Goal: Information Seeking & Learning: Find specific fact

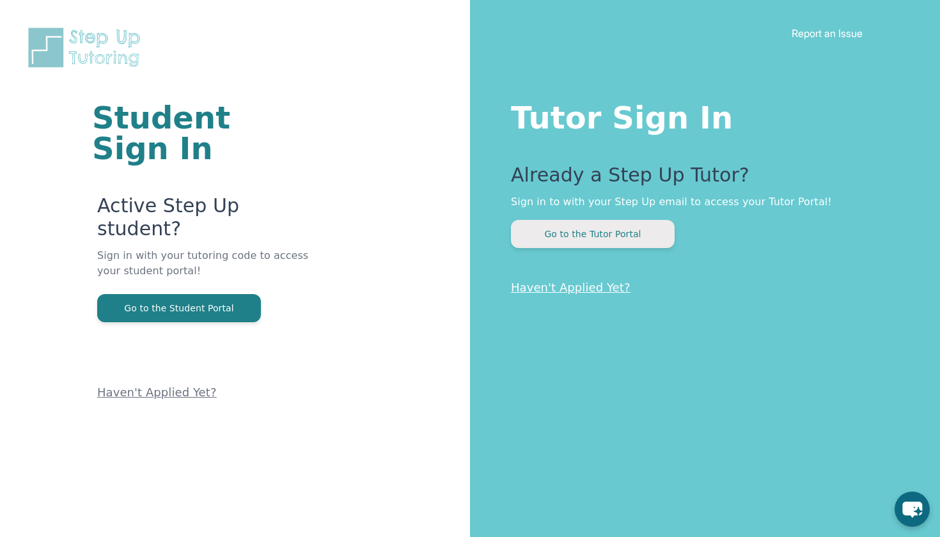
click at [601, 232] on button "Go to the Tutor Portal" at bounding box center [593, 234] width 164 height 28
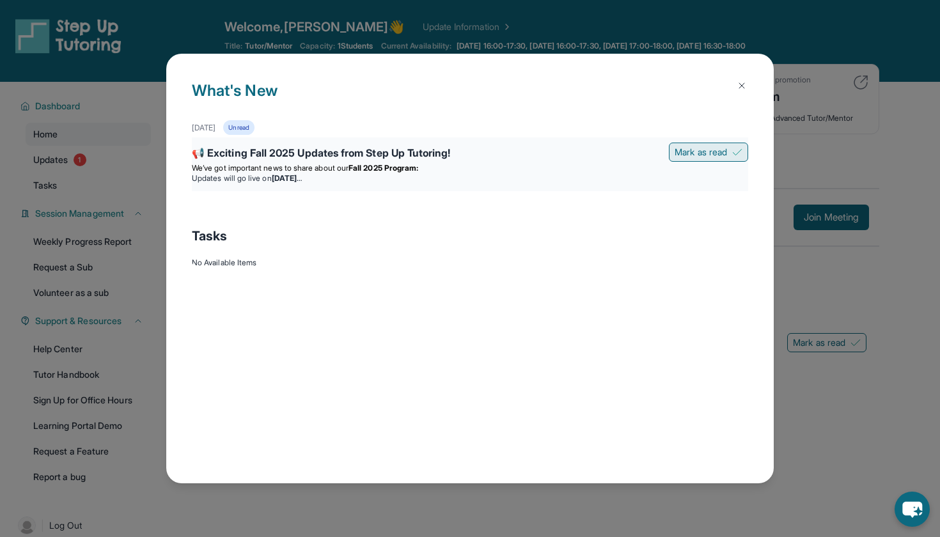
click at [716, 155] on span "Mark as read" at bounding box center [701, 152] width 52 height 13
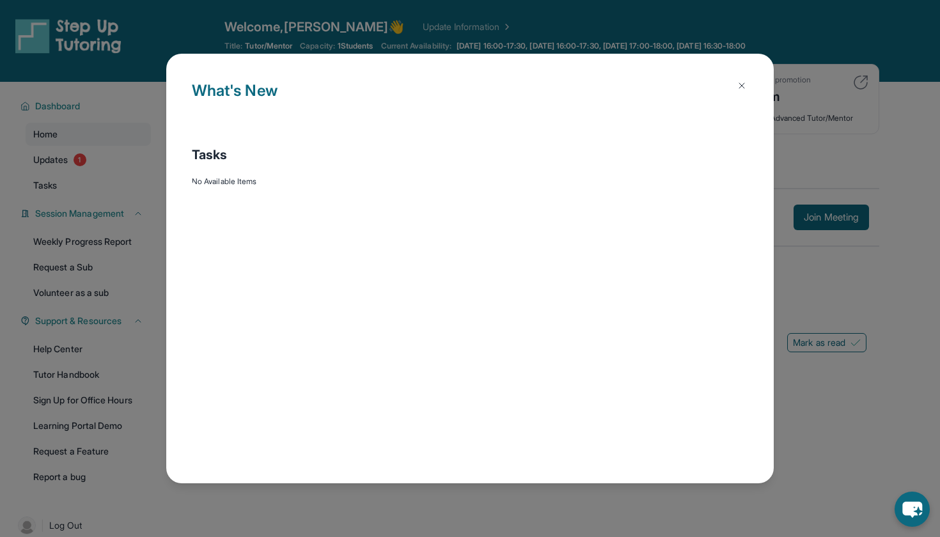
click at [742, 100] on h1 "What's New" at bounding box center [470, 99] width 556 height 41
click at [742, 93] on button at bounding box center [742, 86] width 26 height 26
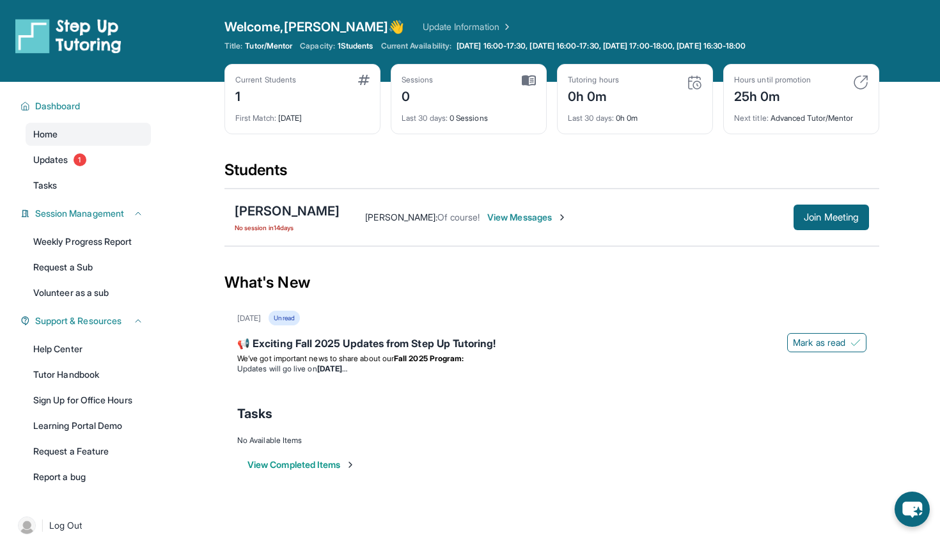
click at [524, 219] on span "View Messages" at bounding box center [527, 217] width 80 height 13
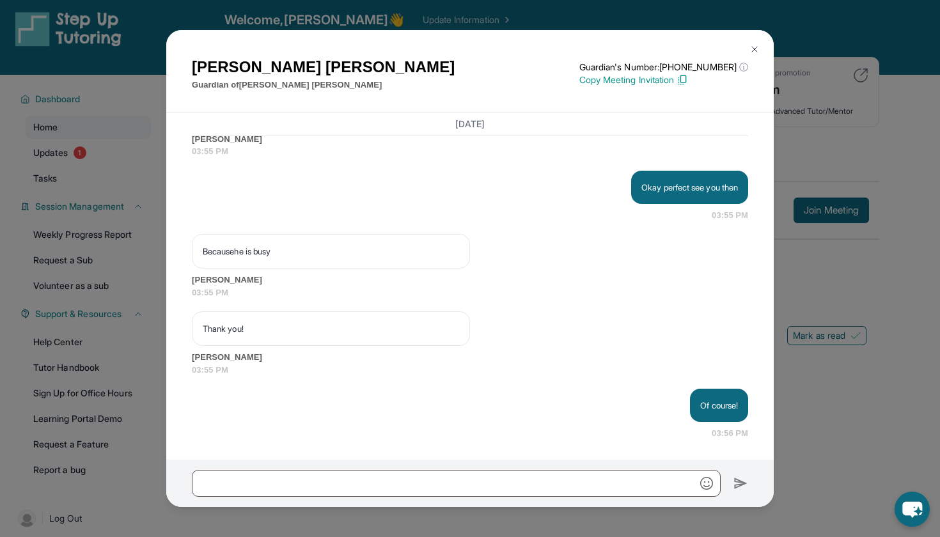
scroll to position [4650, 0]
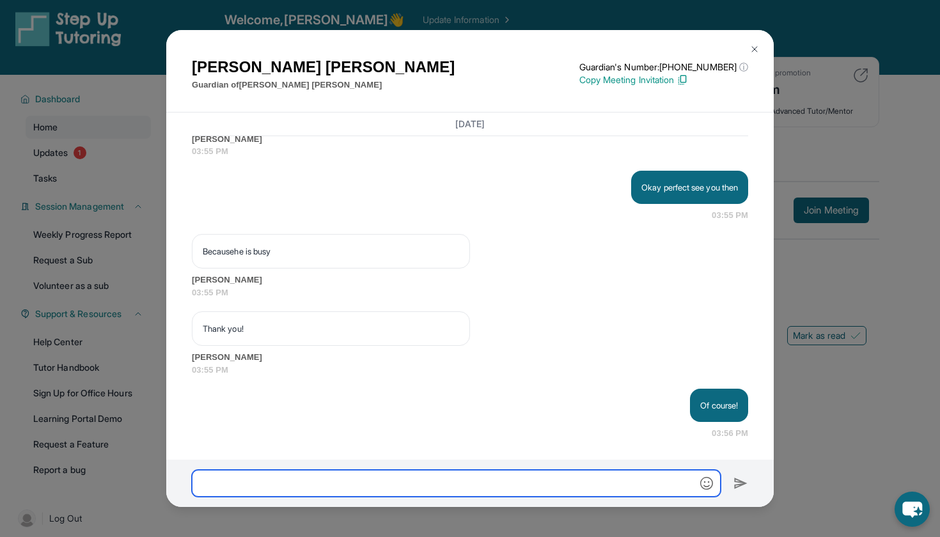
click at [389, 484] on input "text" at bounding box center [456, 483] width 529 height 27
type input "**********"
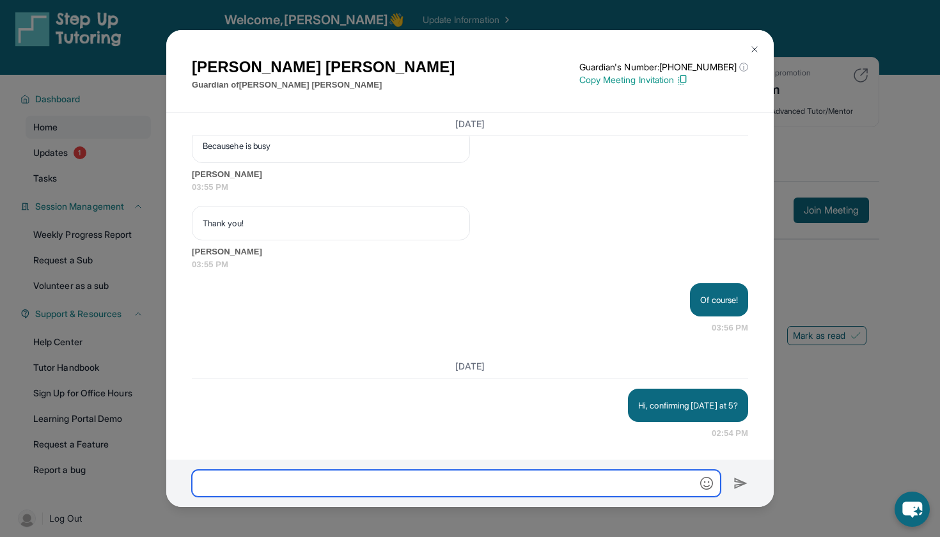
scroll to position [4755, 0]
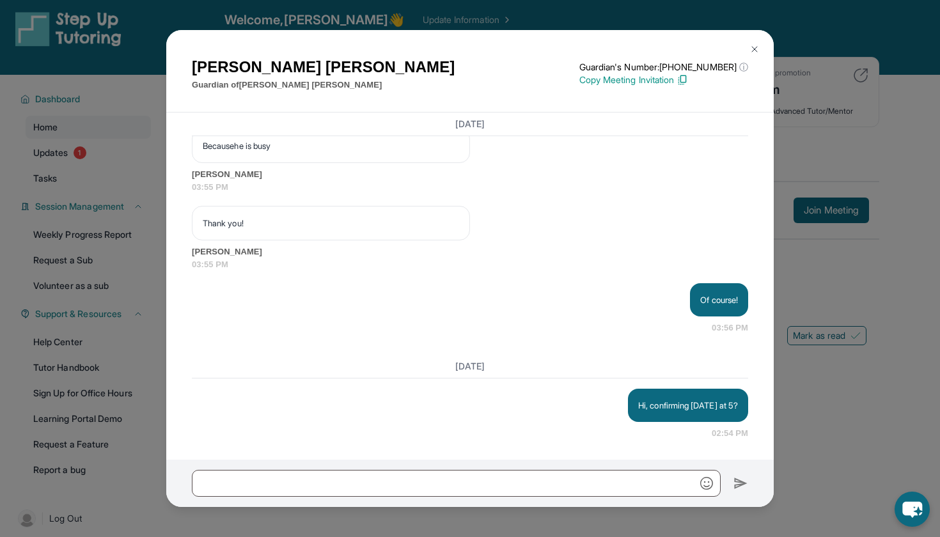
click at [754, 49] on img at bounding box center [755, 49] width 10 height 10
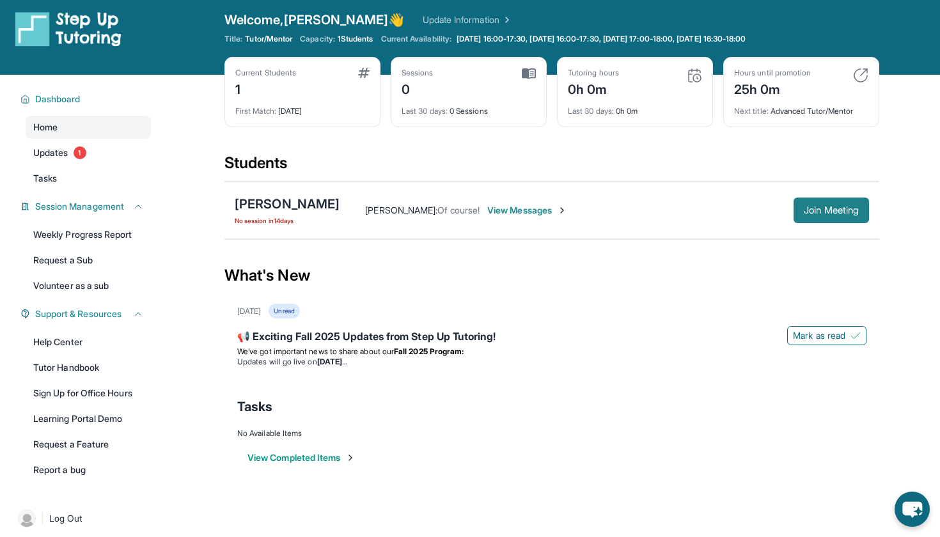
click at [817, 214] on span "Join Meeting" at bounding box center [831, 211] width 55 height 8
click at [834, 217] on button "Join Meeting" at bounding box center [831, 211] width 75 height 26
click at [828, 210] on span "Join Meeting" at bounding box center [831, 211] width 55 height 8
click at [77, 153] on span "1" at bounding box center [80, 152] width 13 height 13
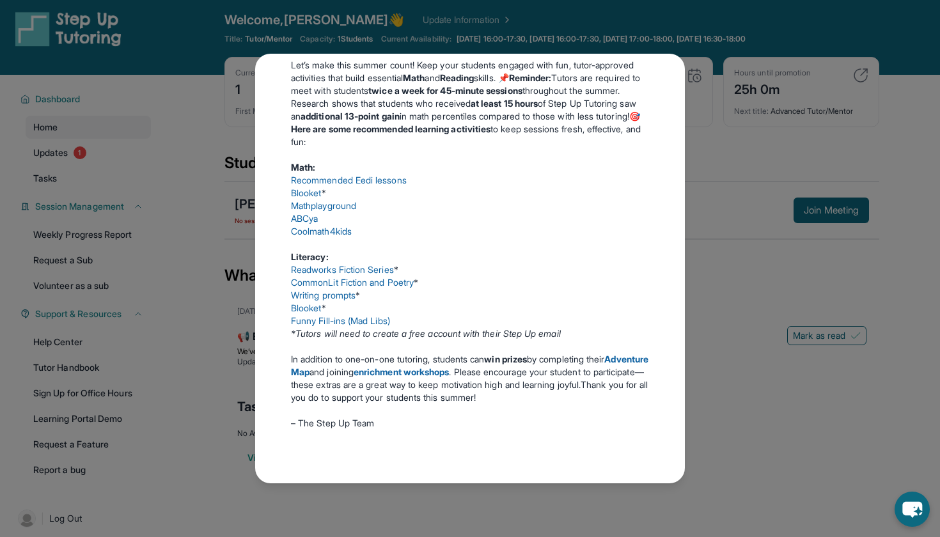
scroll to position [54, 0]
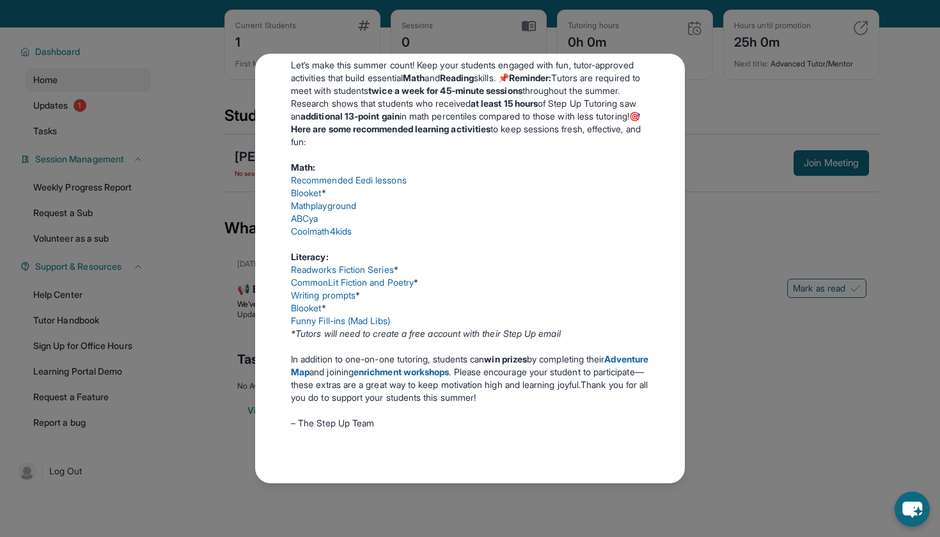
click at [852, 342] on div "Updates [DATE] 📢 Exciting Fall 2025 Updates from Step Up Tutoring! We’ve got im…" at bounding box center [470, 268] width 940 height 537
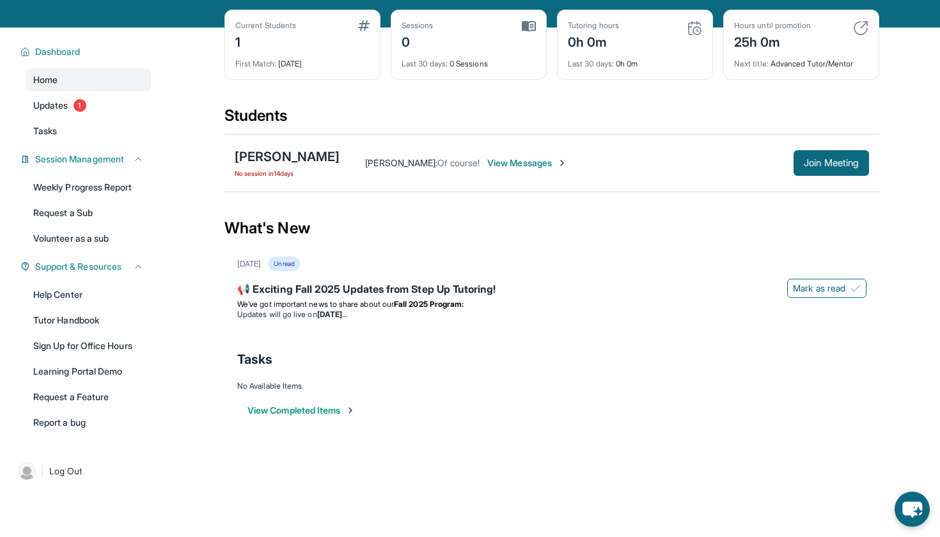
click at [333, 412] on button "View Completed Items" at bounding box center [301, 410] width 108 height 13
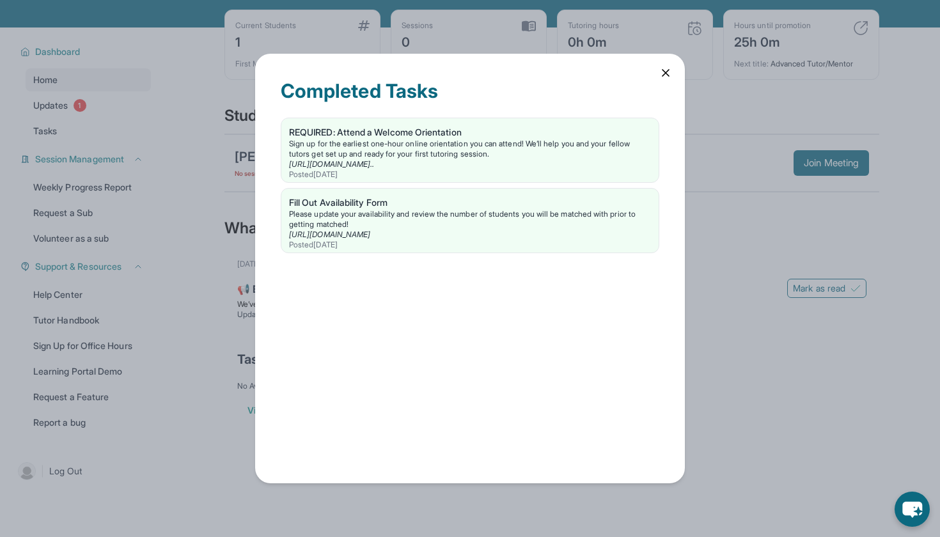
click at [665, 75] on icon at bounding box center [665, 73] width 13 height 13
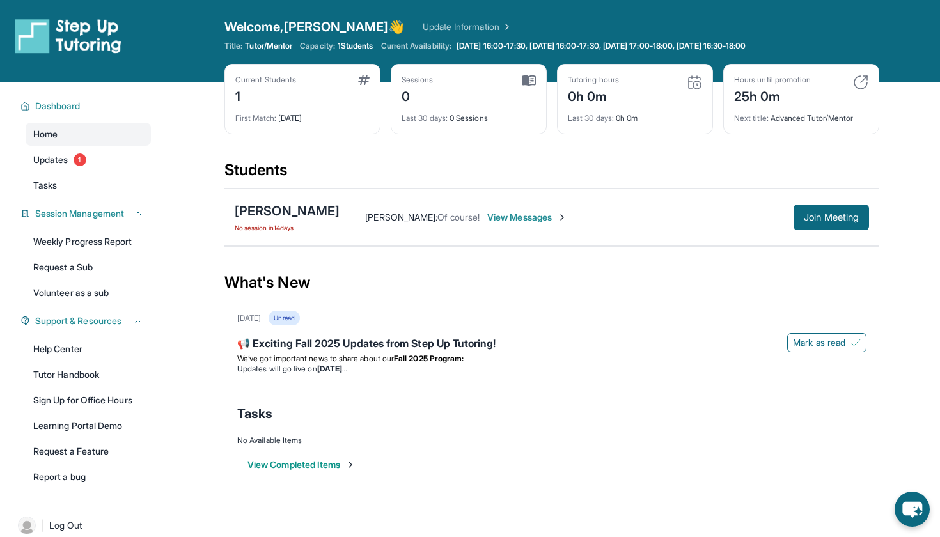
scroll to position [0, 0]
click at [102, 249] on link "Weekly Progress Report" at bounding box center [88, 241] width 125 height 23
click at [845, 216] on span "Join Meeting" at bounding box center [831, 218] width 55 height 8
click at [276, 209] on div "[PERSON_NAME]" at bounding box center [287, 211] width 105 height 18
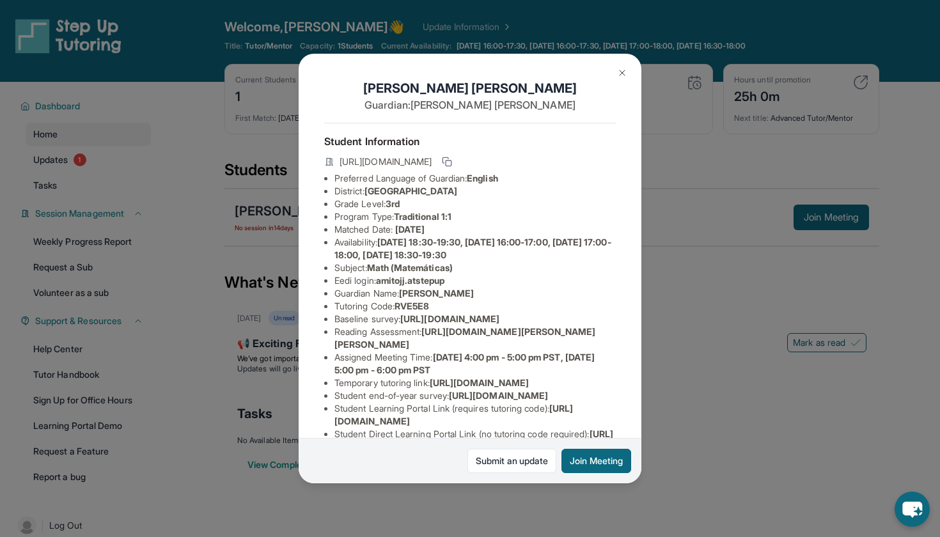
scroll to position [4, 0]
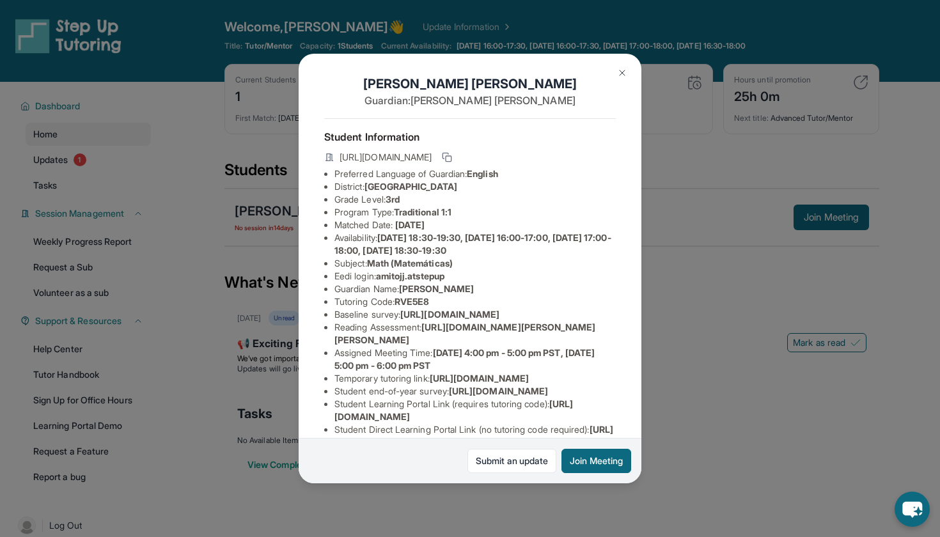
drag, startPoint x: 383, startPoint y: 277, endPoint x: 458, endPoint y: 274, distance: 74.9
click at [459, 274] on li "Eedi login : [PERSON_NAME].atstepup" at bounding box center [474, 276] width 281 height 13
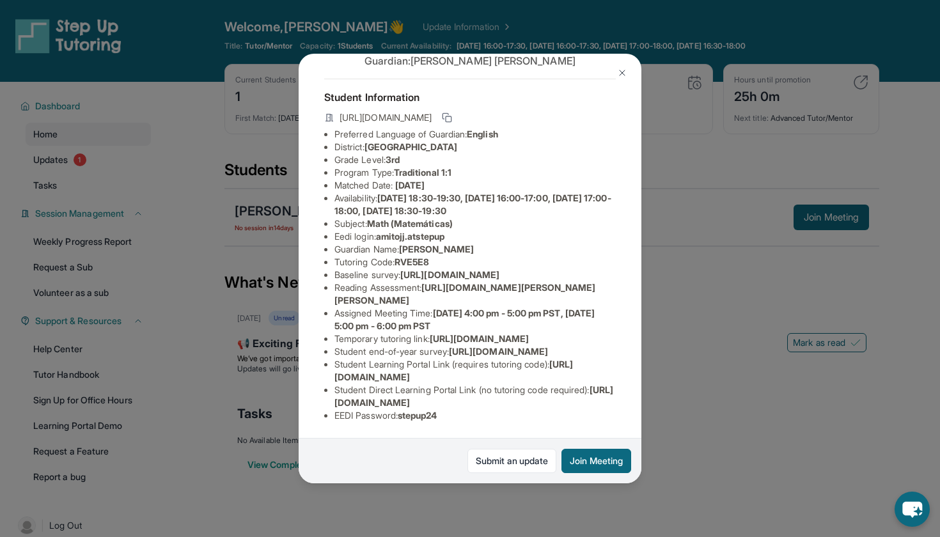
scroll to position [156, 0]
copy li "amitojj.atstepup"
click at [385, 408] on span "[URL][DOMAIN_NAME]" at bounding box center [473, 396] width 279 height 24
drag, startPoint x: 404, startPoint y: 417, endPoint x: 462, endPoint y: 418, distance: 58.2
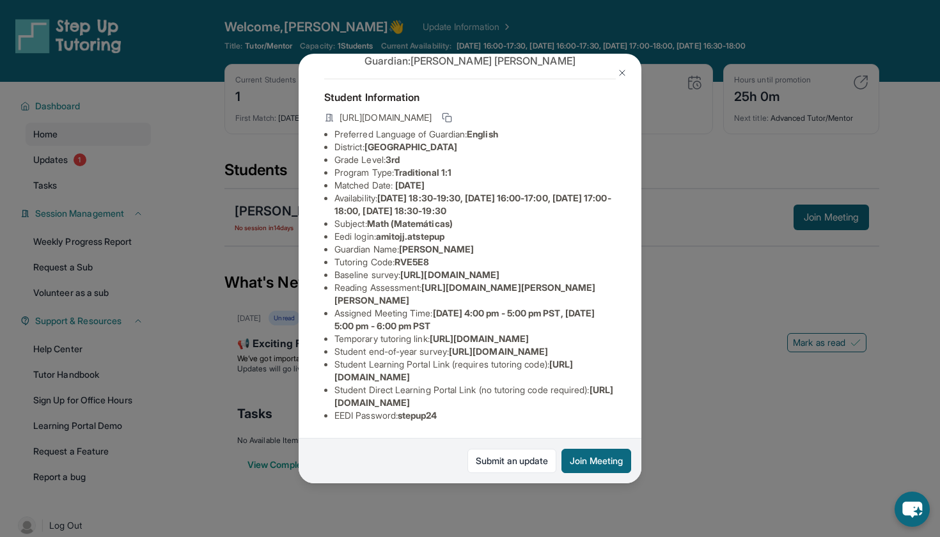
click at [462, 418] on li "EEDI Password : stepup24" at bounding box center [474, 415] width 281 height 13
copy li "stepup24"
click at [620, 73] on img at bounding box center [622, 73] width 10 height 10
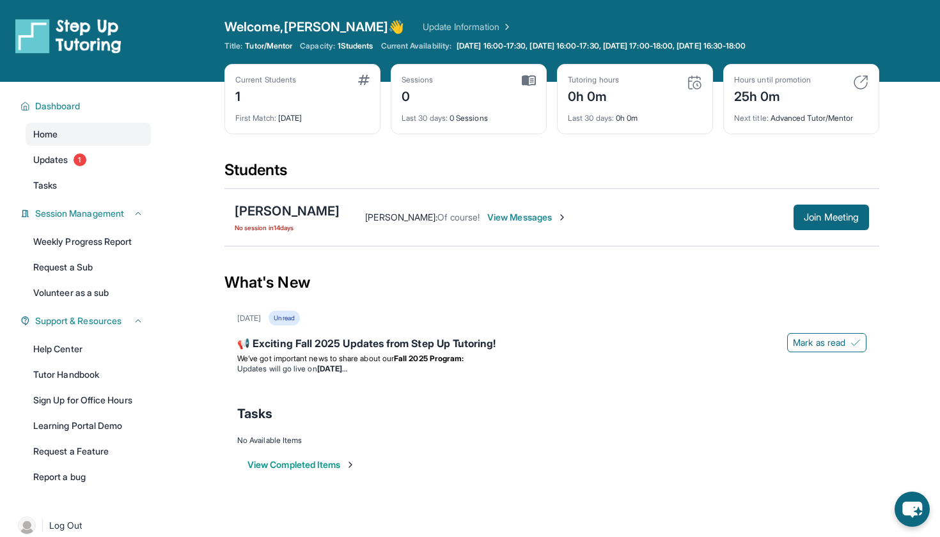
click at [487, 216] on span "View Messages" at bounding box center [527, 217] width 80 height 13
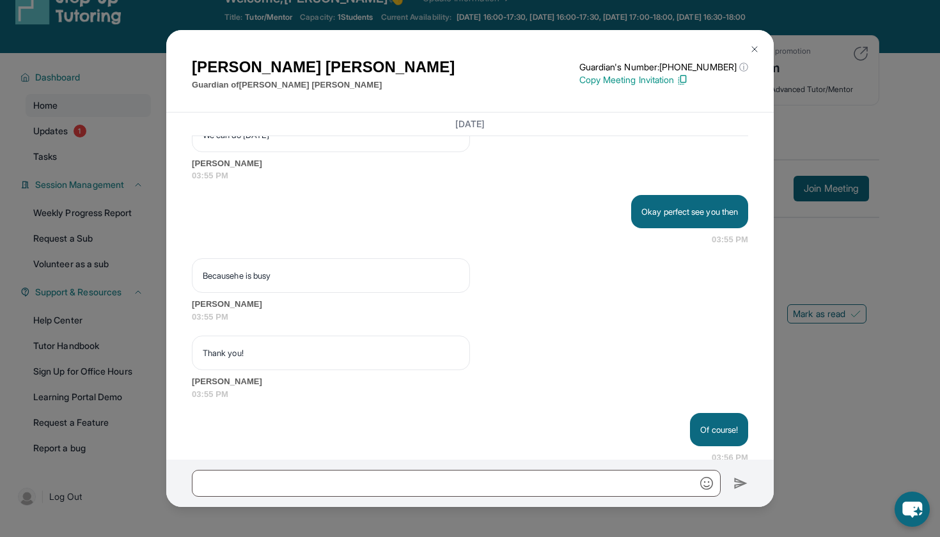
scroll to position [4580, 0]
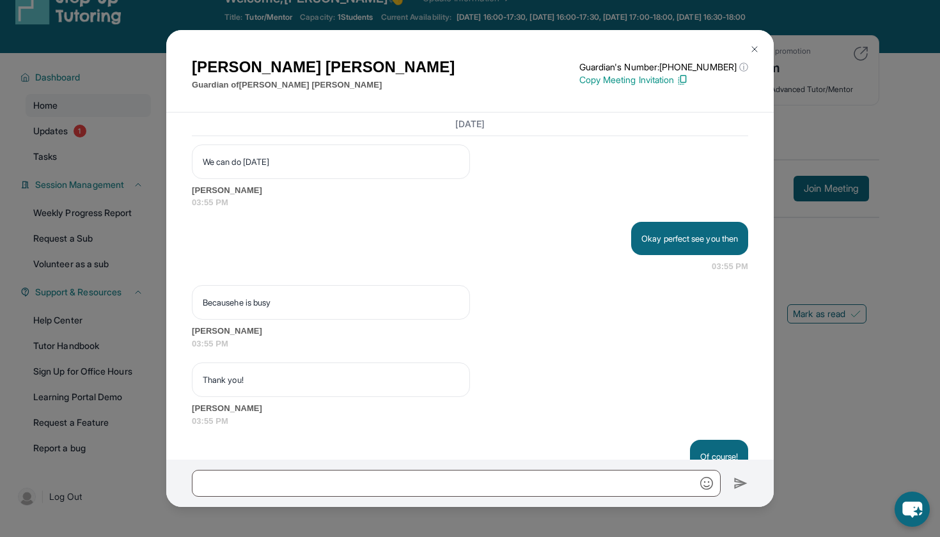
click at [751, 46] on img at bounding box center [755, 49] width 10 height 10
